Goal: Task Accomplishment & Management: Use online tool/utility

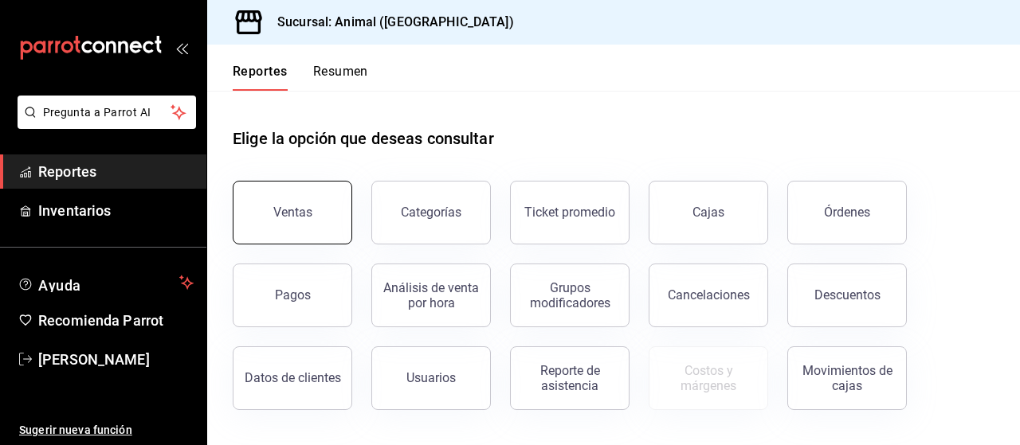
click at [319, 202] on button "Ventas" at bounding box center [292, 213] width 119 height 64
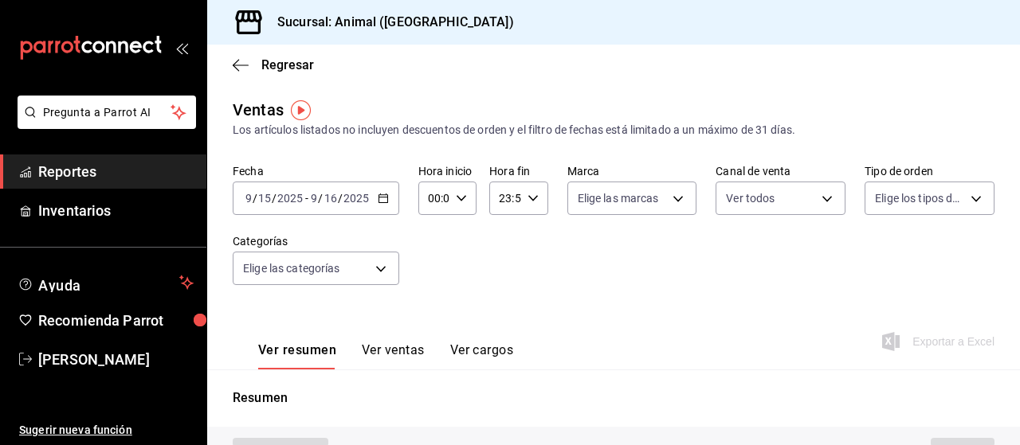
type input "PARROT,UBER_EATS,RAPPI,DIDI_FOOD,ONLINE"
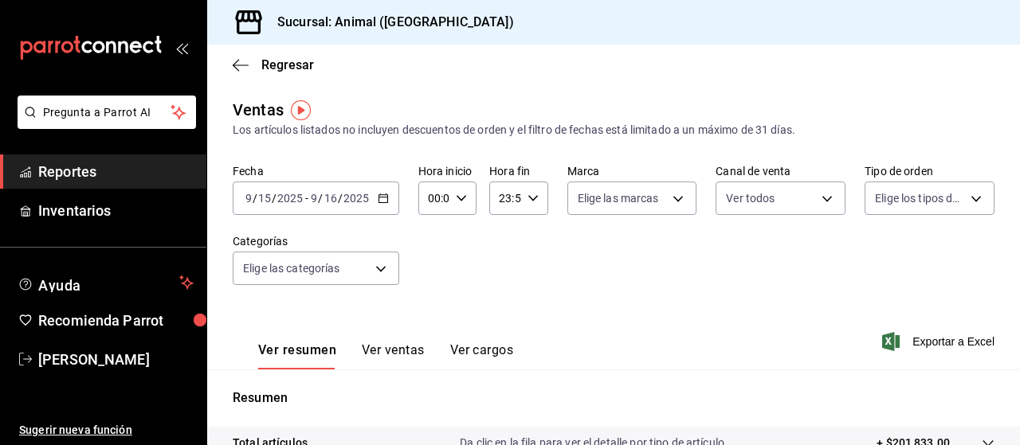
click at [382, 202] on icon "button" at bounding box center [383, 198] width 11 height 11
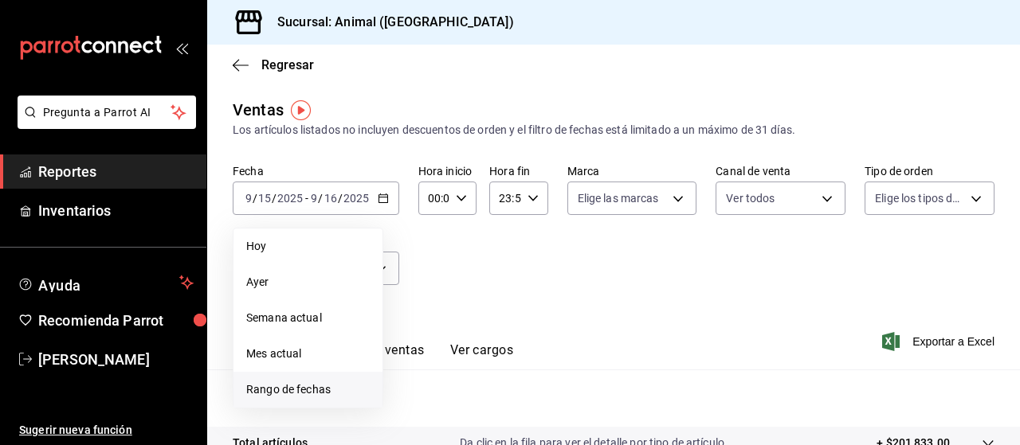
click at [344, 394] on span "Rango de fechas" at bounding box center [307, 390] width 123 height 17
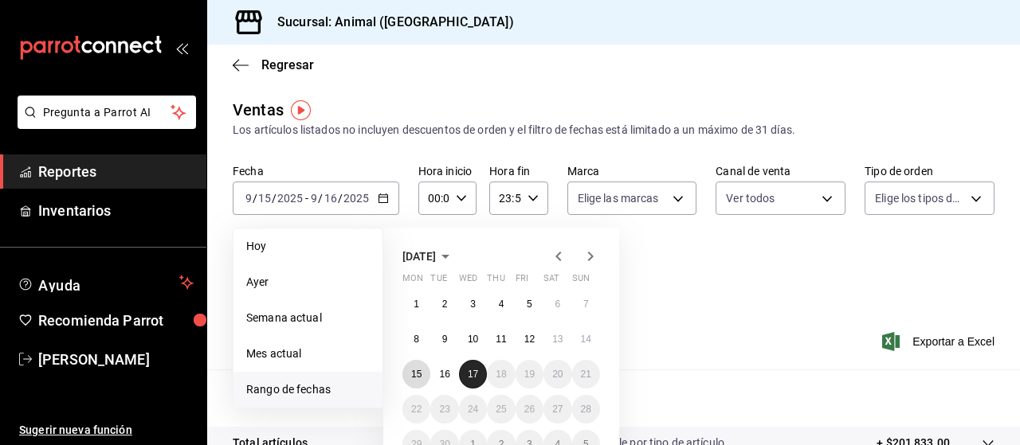
drag, startPoint x: 419, startPoint y: 380, endPoint x: 472, endPoint y: 375, distance: 52.8
click at [472, 375] on div "1 2 3 4 5 6 7 8 9 10 11 12 13 14 15 16 17 18 19 20 21 22 23 24 25 26 27 28 29 3…" at bounding box center [501, 374] width 198 height 169
drag, startPoint x: 472, startPoint y: 375, endPoint x: 416, endPoint y: 378, distance: 55.8
click at [416, 378] on div "1 2 3 4 5 6 7 8 9 10 11 12 13 14 15 16 17 18 19 20 21 22 23 24 25 26 27 28 29 3…" at bounding box center [501, 374] width 198 height 169
click at [416, 378] on abbr "15" at bounding box center [416, 374] width 10 height 11
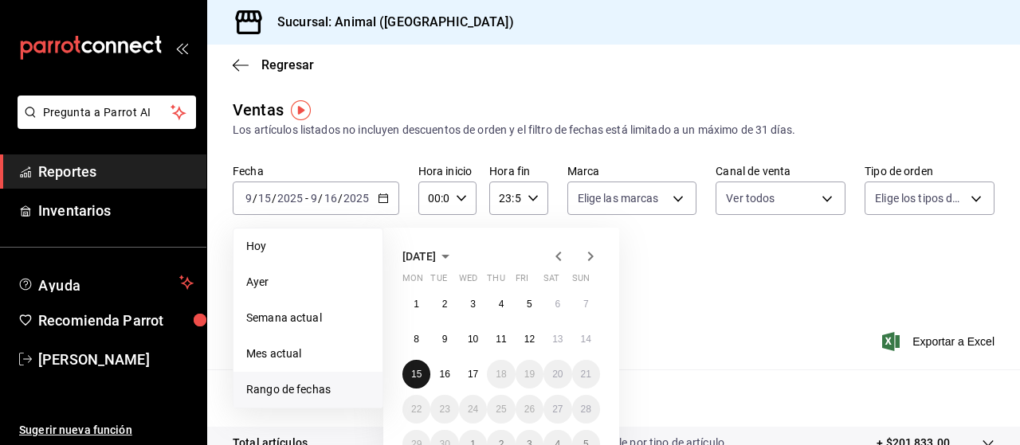
click at [416, 378] on abbr "15" at bounding box center [416, 374] width 10 height 11
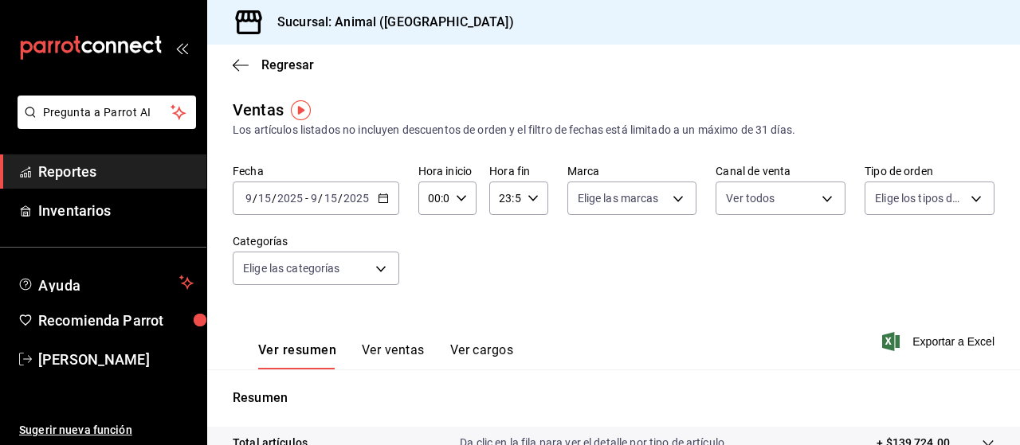
click at [382, 202] on icon "button" at bounding box center [383, 198] width 11 height 11
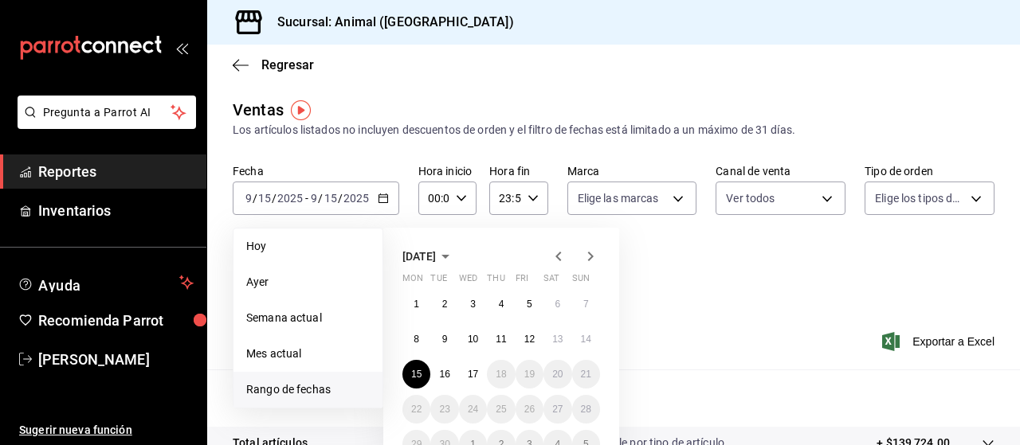
click at [311, 386] on span "Rango de fechas" at bounding box center [307, 390] width 123 height 17
click at [295, 391] on span "Rango de fechas" at bounding box center [307, 390] width 123 height 17
drag, startPoint x: 427, startPoint y: 377, endPoint x: 478, endPoint y: 372, distance: 51.2
click at [478, 372] on div "1 2 3 4 5 6 7 8 9 10 11 12 13 14 15 16 17 18 19 20 21 22 23 24 25 26 27 28 29 3…" at bounding box center [501, 374] width 198 height 169
click at [478, 372] on abbr "17" at bounding box center [473, 374] width 10 height 11
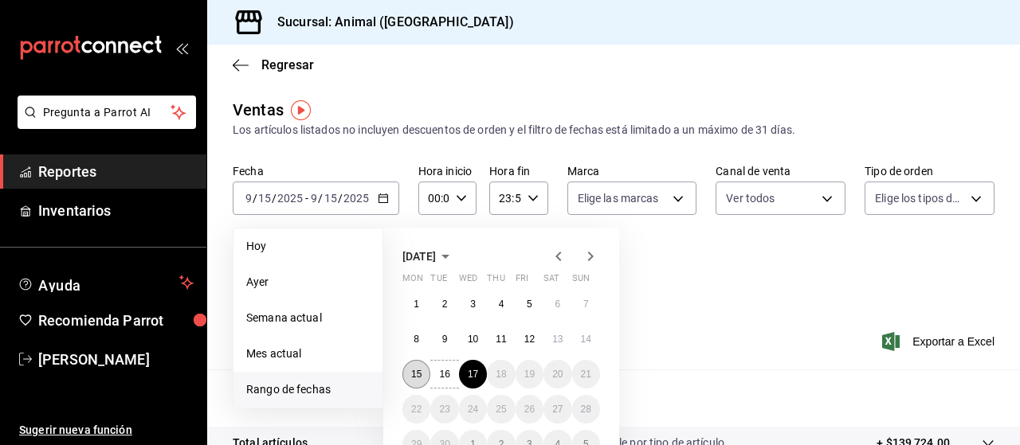
click at [414, 379] on abbr "15" at bounding box center [416, 374] width 10 height 11
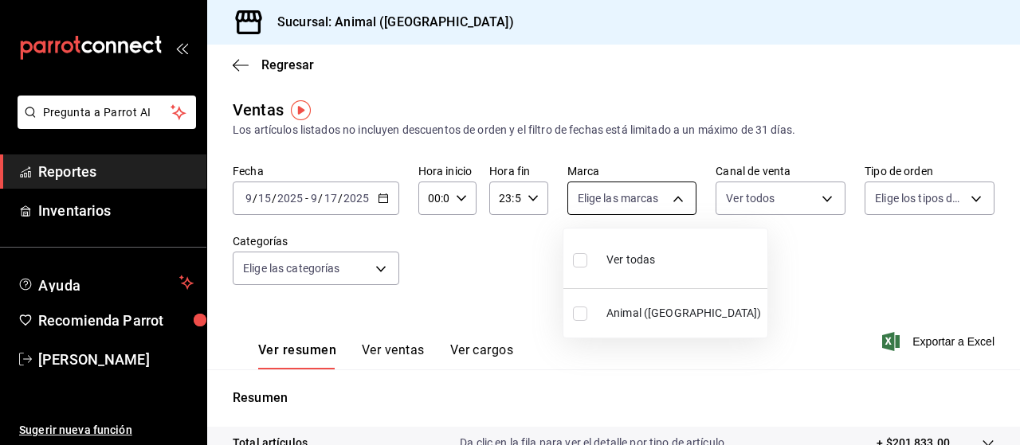
click at [671, 195] on body "Pregunta a Parrot AI Reportes Inventarios Ayuda Recomienda Parrot [PERSON_NAME]…" at bounding box center [510, 222] width 1020 height 445
click at [635, 259] on span "Ver todas" at bounding box center [630, 260] width 49 height 17
type input "96838179-8fbb-4073-aae3-1789726318c8"
checkbox input "true"
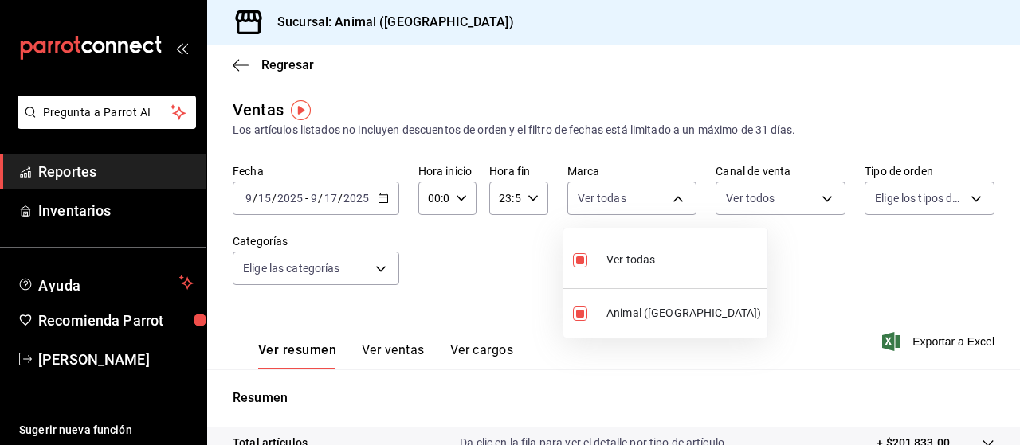
click at [961, 195] on div at bounding box center [510, 222] width 1020 height 445
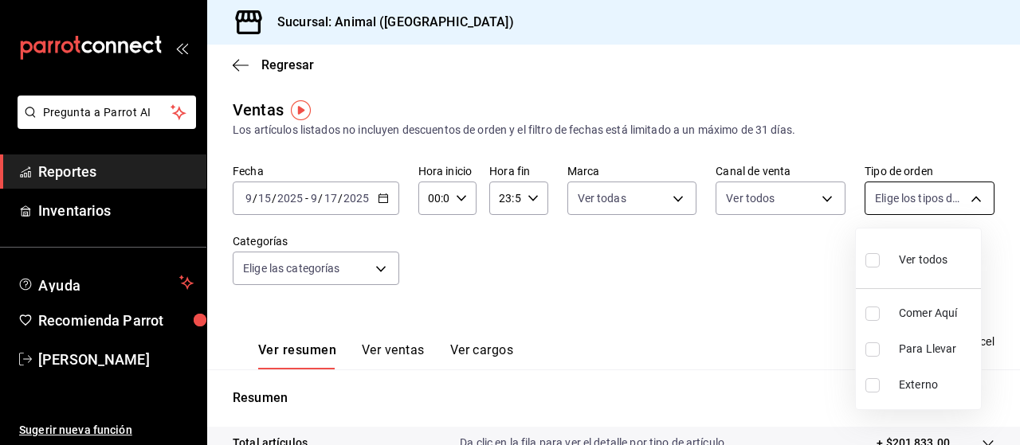
click at [965, 195] on body "Pregunta a Parrot AI Reportes Inventarios Ayuda Recomienda Parrot [PERSON_NAME]…" at bounding box center [510, 222] width 1020 height 445
click at [933, 259] on span "Ver todos" at bounding box center [923, 260] width 49 height 17
type input "89cc3392-1a89-49ed-91c4-e66ea58282e1,025cf6ae-25b7-4698-bb98-3d77af74a196,EXTER…"
checkbox input "true"
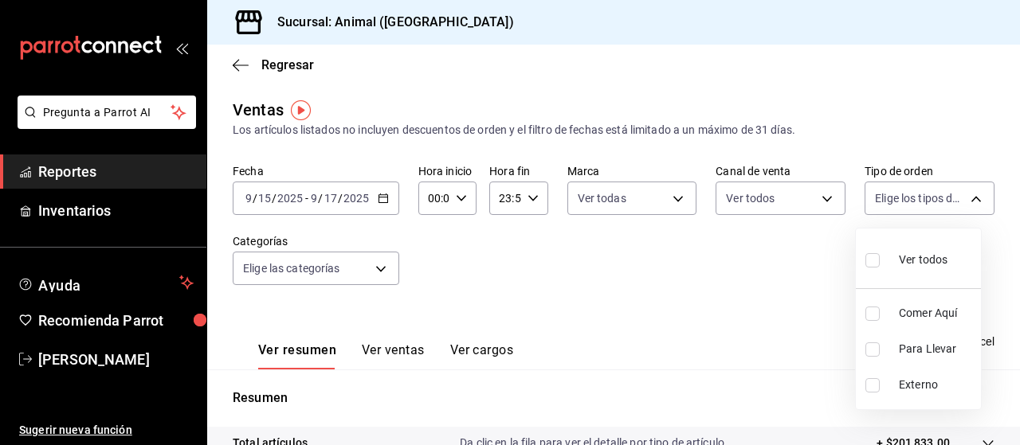
checkbox input "true"
click at [379, 265] on div at bounding box center [510, 222] width 1020 height 445
click at [379, 265] on body "Pregunta a Parrot AI Reportes Inventarios Ayuda Recomienda Parrot [PERSON_NAME]…" at bounding box center [510, 222] width 1020 height 445
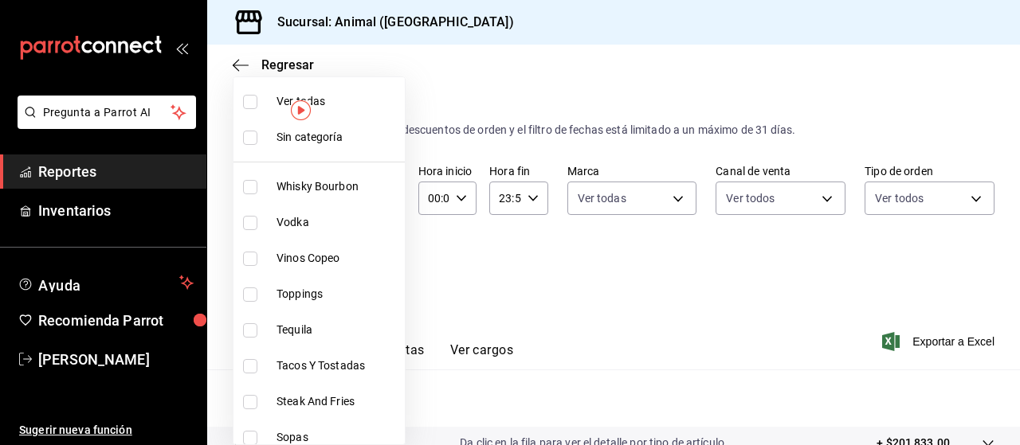
click at [331, 100] on span "Ver todas" at bounding box center [337, 101] width 122 height 17
type input "696422f3-042f-4992-a796-20cec1d2addd,ab2f2cdd-2d2d-455a-bd59-969ed93fbee5,5744a…"
checkbox input "true"
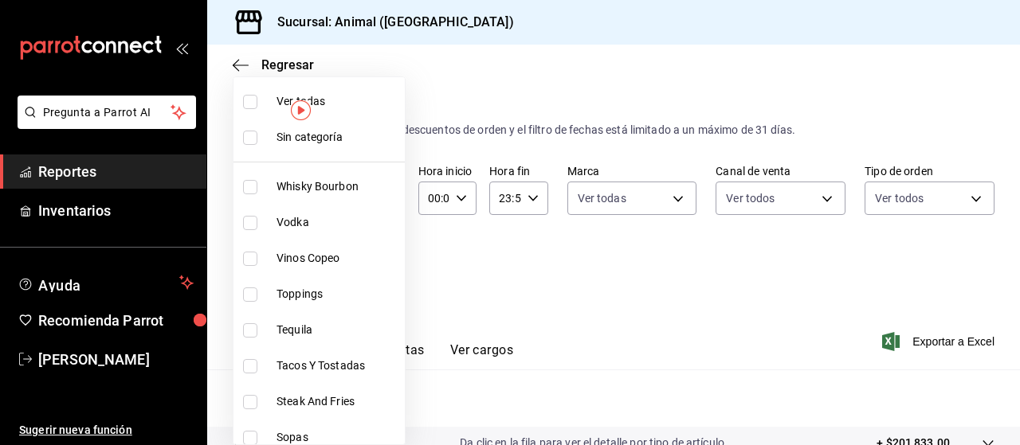
checkbox input "true"
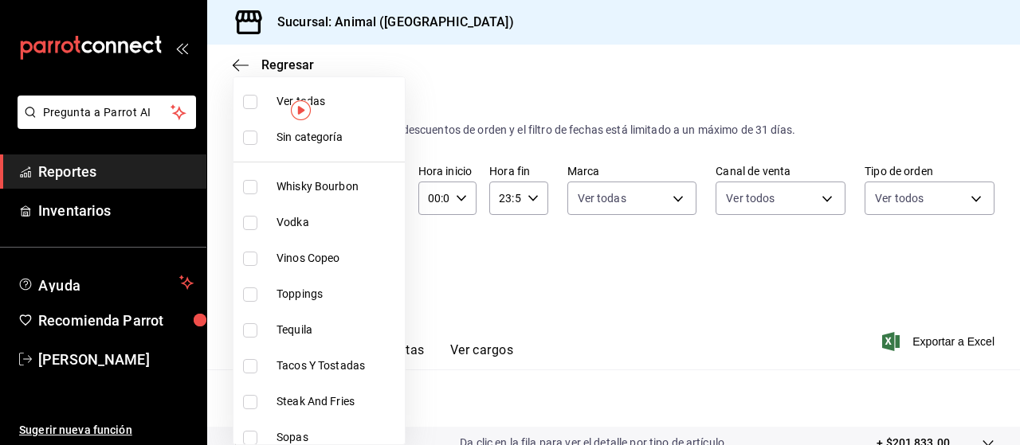
checkbox input "true"
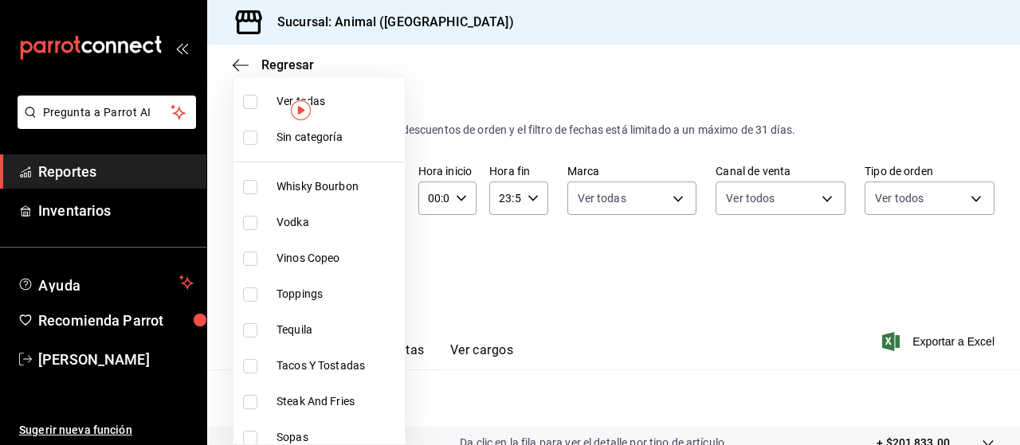
checkbox input "true"
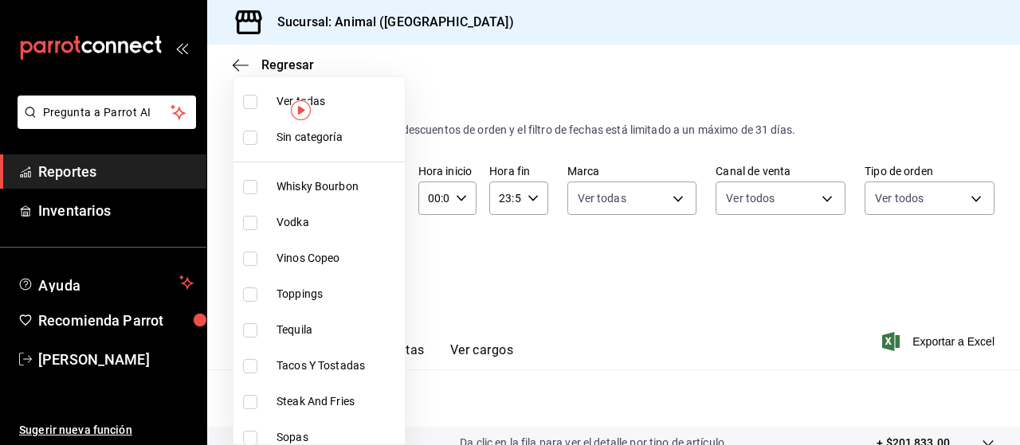
checkbox input "true"
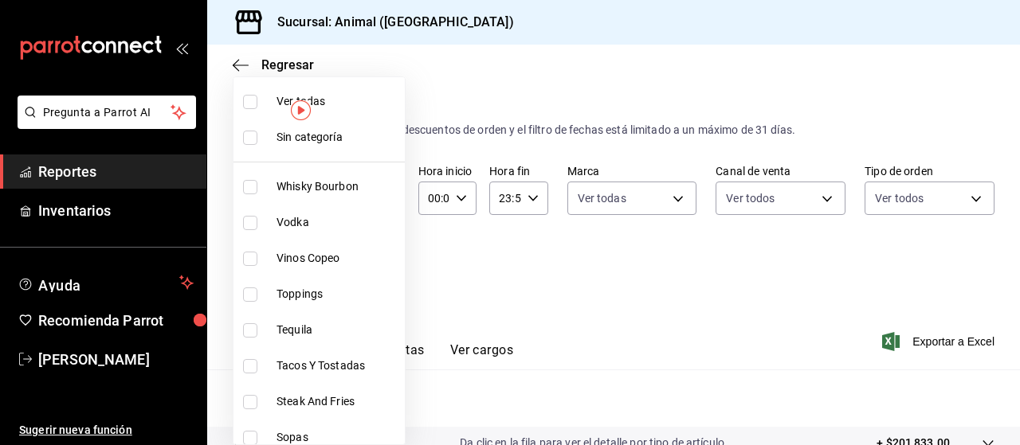
checkbox input "true"
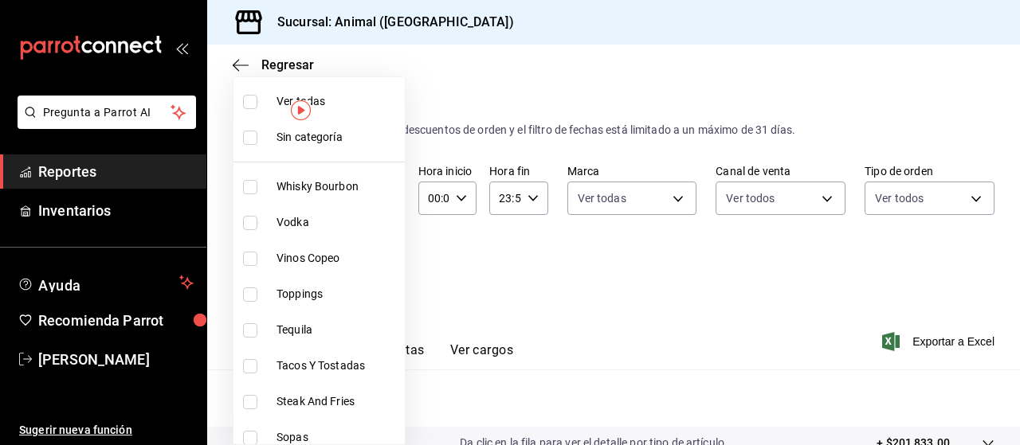
checkbox input "true"
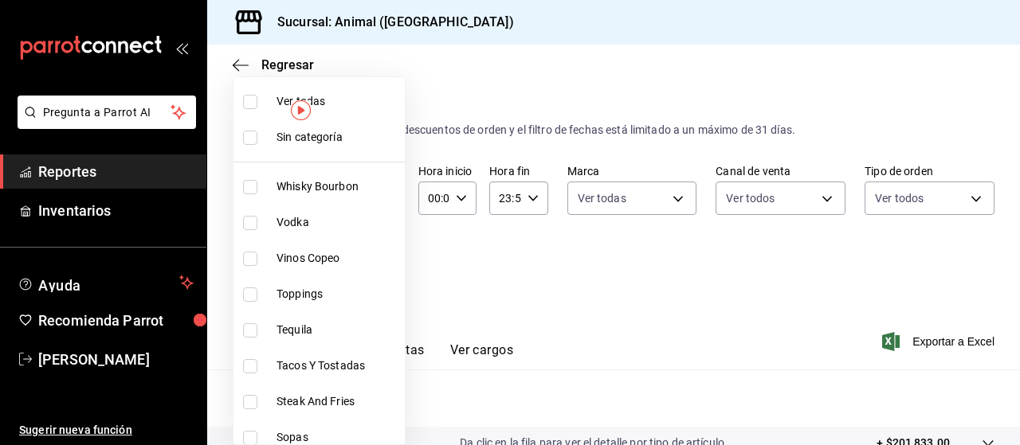
checkbox input "true"
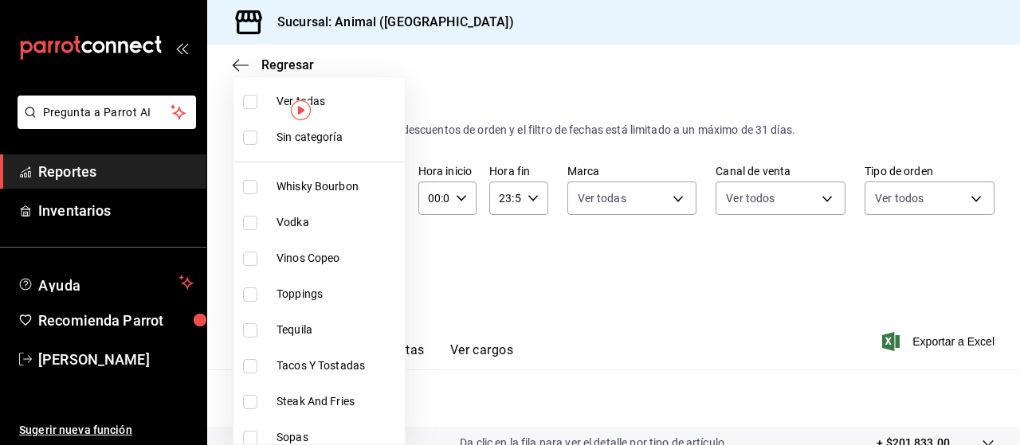
checkbox input "true"
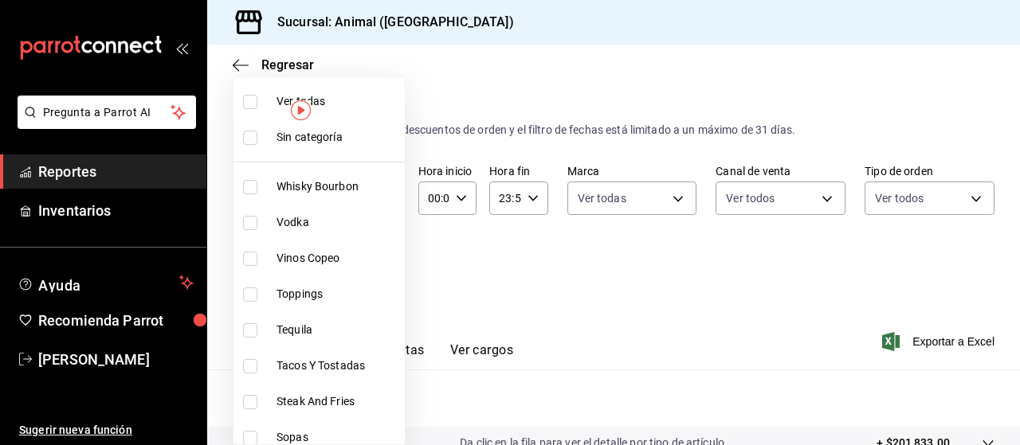
checkbox input "true"
click at [929, 339] on div at bounding box center [510, 222] width 1020 height 445
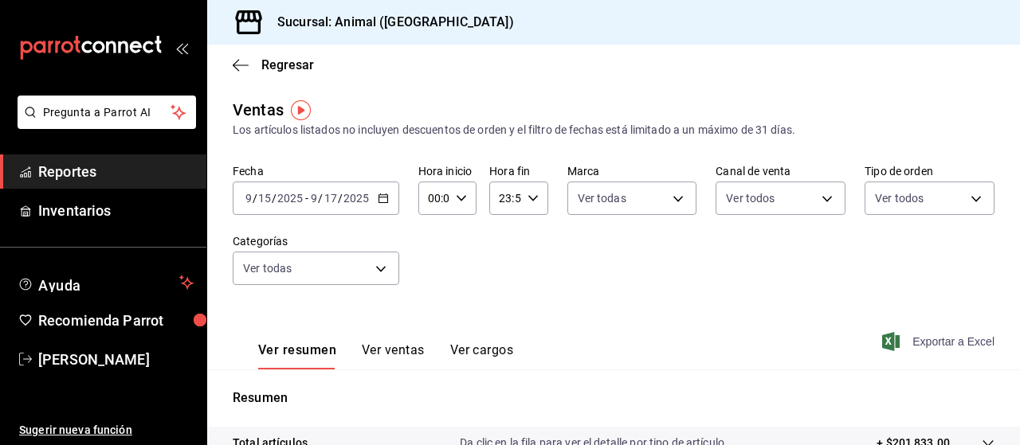
click at [939, 346] on span "Exportar a Excel" at bounding box center [939, 341] width 109 height 19
